Goal: Task Accomplishment & Management: Complete application form

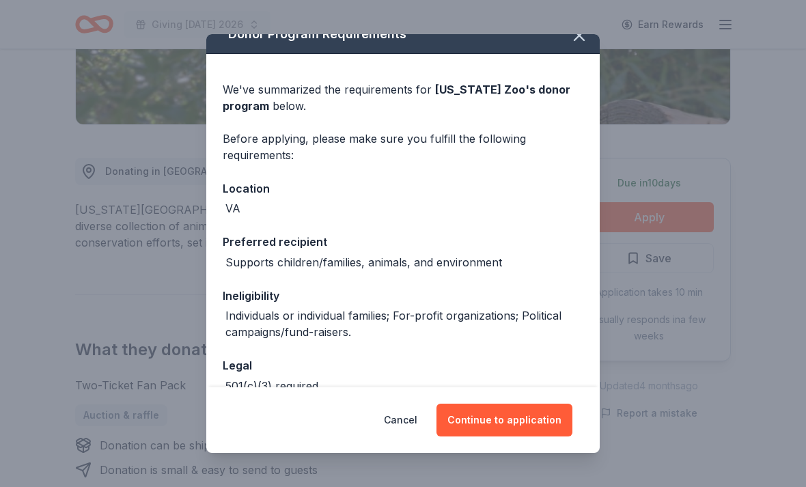
scroll to position [12, 0]
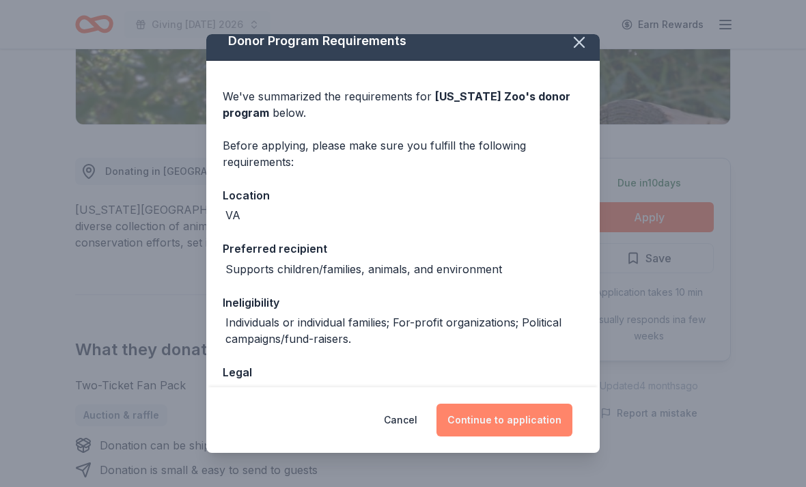
click at [521, 437] on button "Continue to application" at bounding box center [505, 420] width 136 height 33
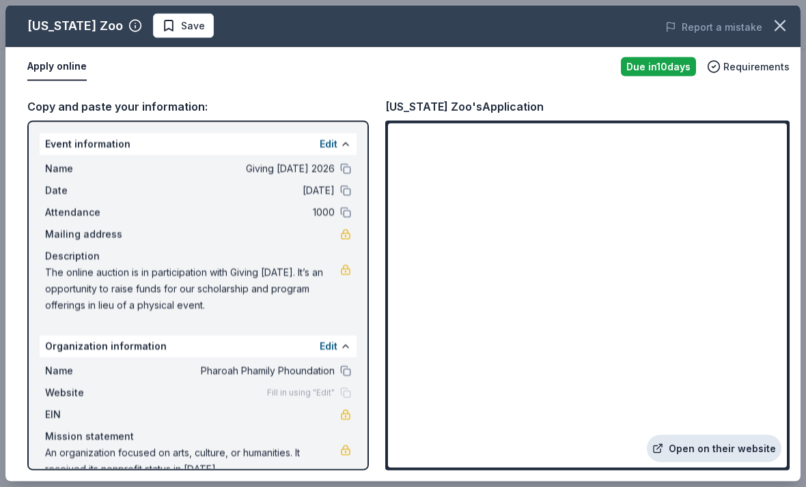
scroll to position [290, 0]
click at [734, 463] on link "Open on their website" at bounding box center [714, 448] width 135 height 27
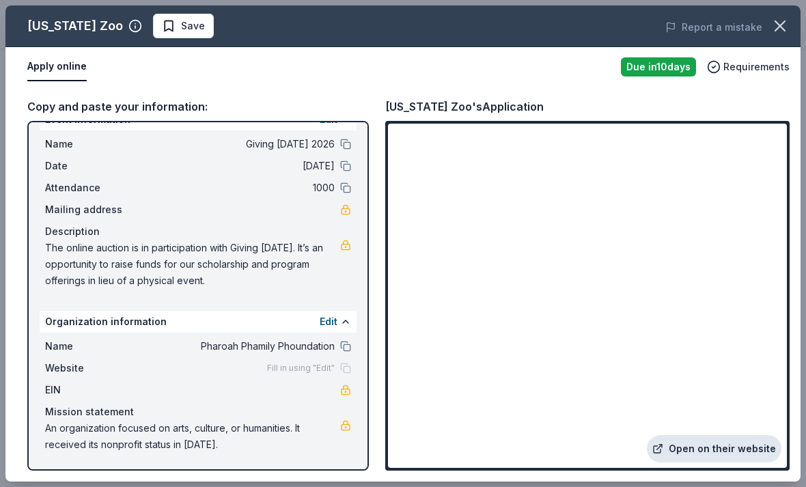
scroll to position [25, 0]
click at [54, 426] on span "An organization focused on arts, culture, or humanities. It received its nonpro…" at bounding box center [192, 436] width 295 height 33
click at [55, 428] on span "An organization focused on arts, culture, or humanities. It received its nonpro…" at bounding box center [192, 436] width 295 height 33
click at [64, 429] on span "An organization focused on arts, culture, or humanities. It received its nonpro…" at bounding box center [192, 436] width 295 height 33
click at [77, 430] on span "An organization focused on arts, culture, or humanities. It received its nonpro…" at bounding box center [192, 436] width 295 height 33
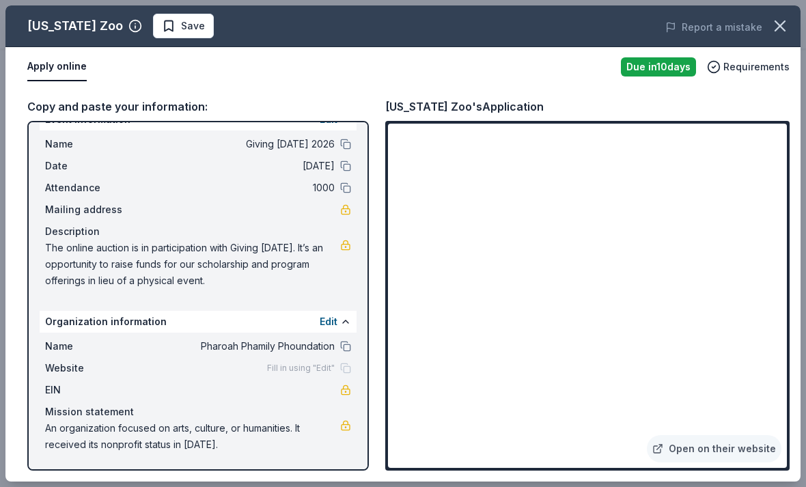
click at [88, 433] on span "An organization focused on arts, culture, or humanities. It received its nonpro…" at bounding box center [192, 436] width 295 height 33
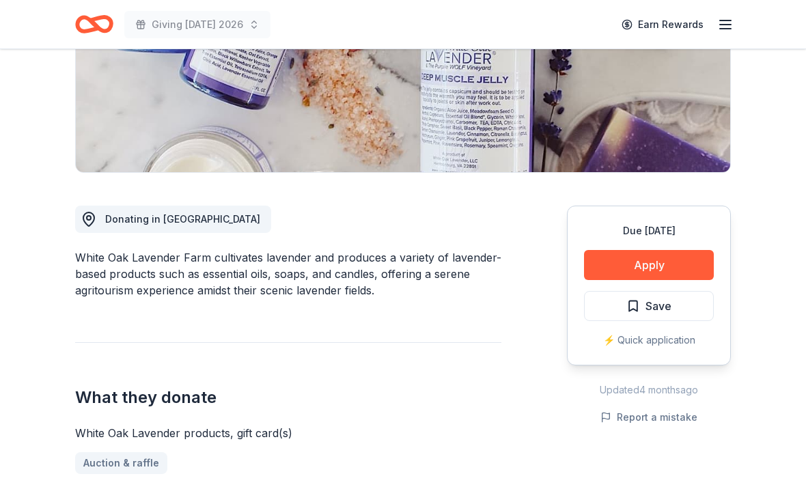
scroll to position [243, 0]
click at [678, 257] on button "Apply" at bounding box center [649, 265] width 130 height 30
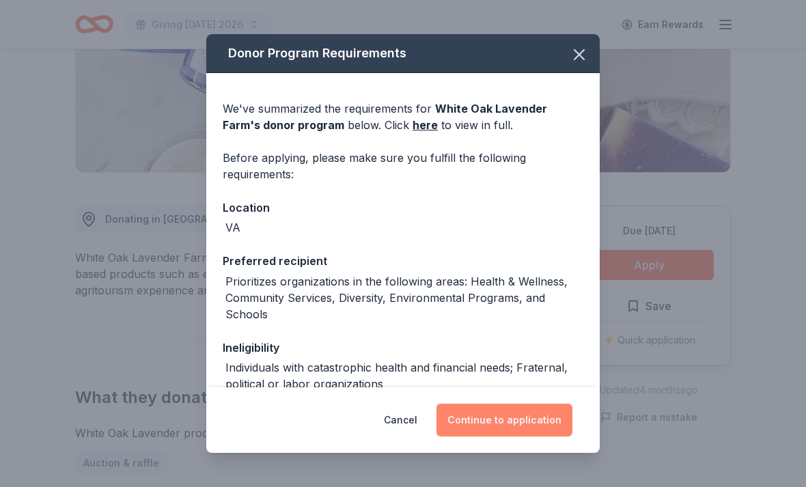
scroll to position [0, 0]
click at [534, 437] on button "Continue to application" at bounding box center [505, 420] width 136 height 33
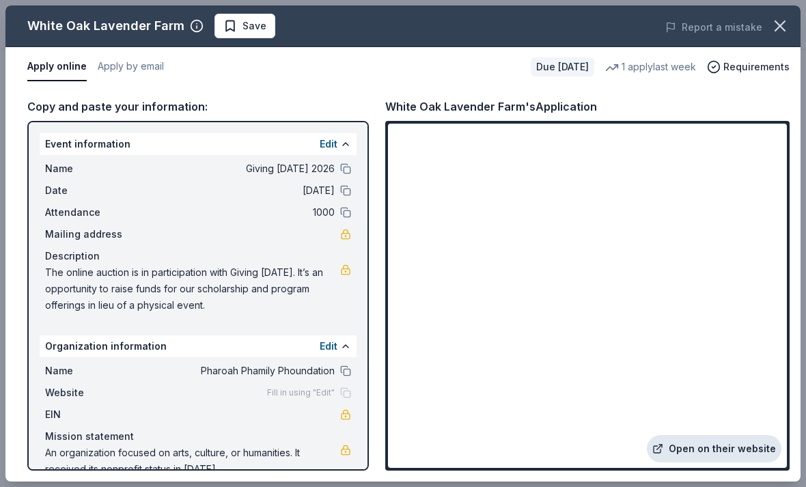
click at [702, 463] on link "Open on their website" at bounding box center [714, 448] width 135 height 27
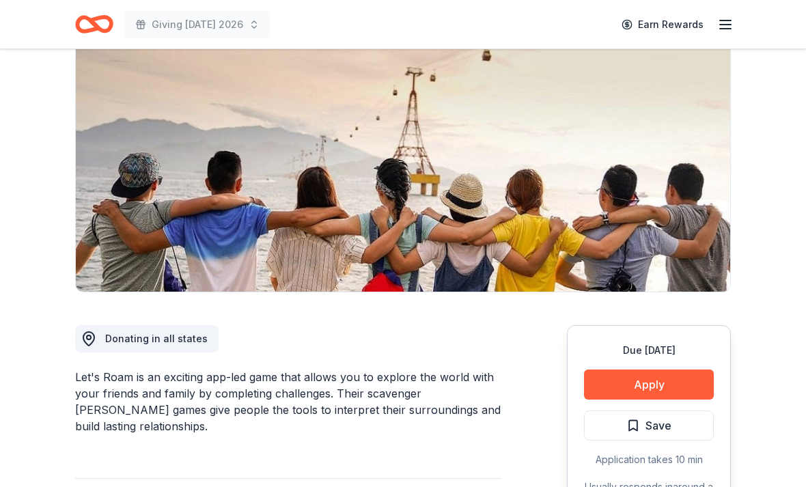
scroll to position [136, 0]
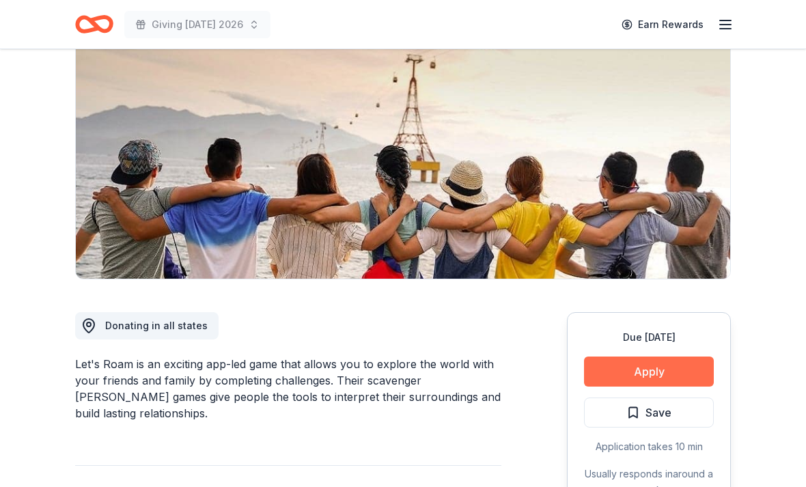
click at [618, 364] on button "Apply" at bounding box center [649, 372] width 130 height 30
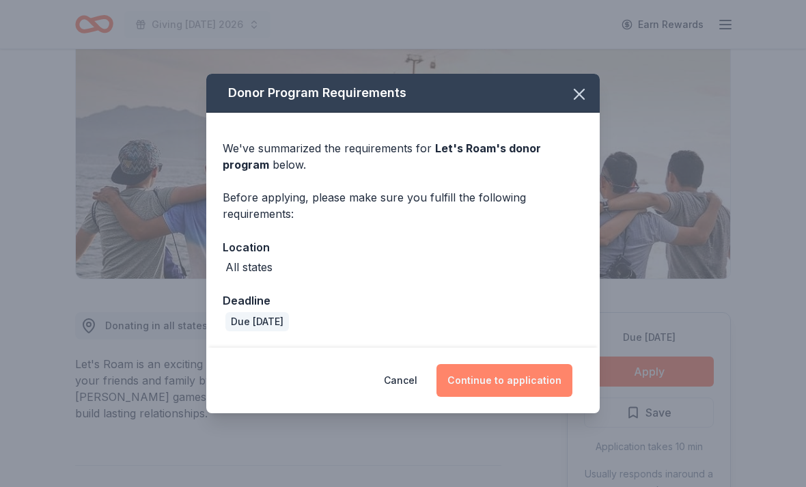
click at [501, 397] on button "Continue to application" at bounding box center [505, 380] width 136 height 33
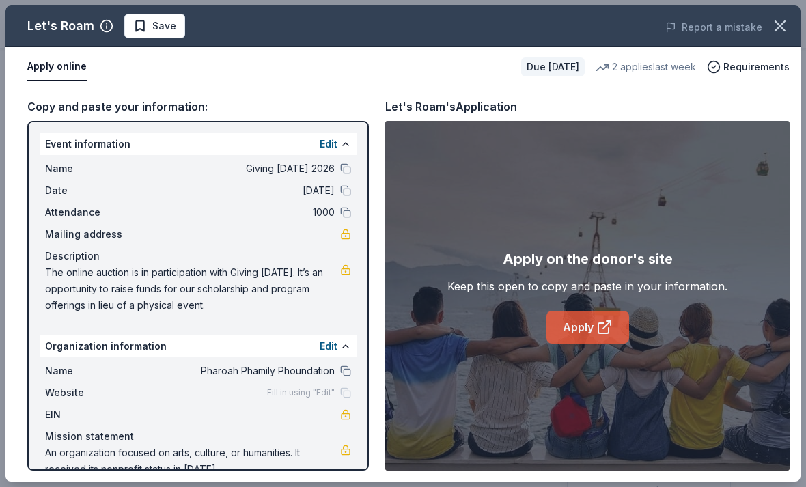
click at [588, 344] on link "Apply" at bounding box center [588, 327] width 83 height 33
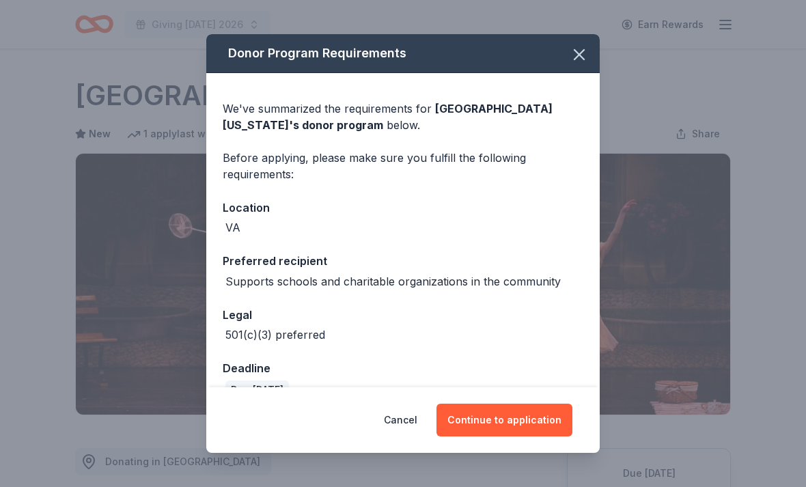
scroll to position [303, 0]
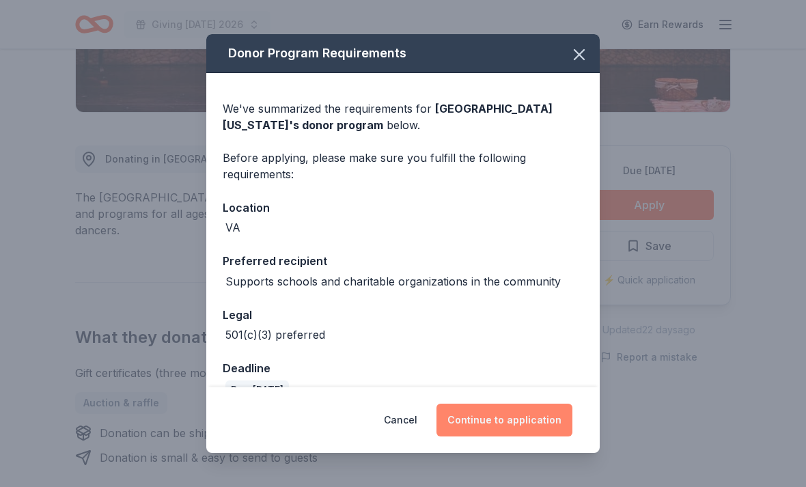
click at [526, 437] on button "Continue to application" at bounding box center [505, 420] width 136 height 33
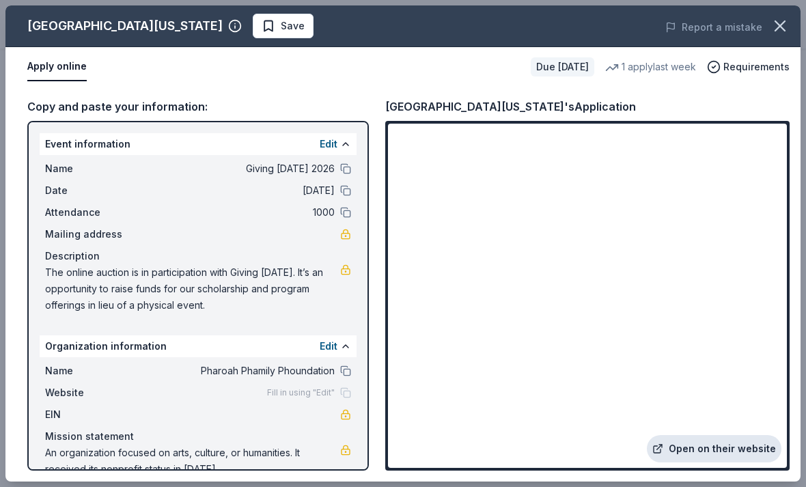
click at [714, 463] on link "Open on their website" at bounding box center [714, 448] width 135 height 27
